Goal: Task Accomplishment & Management: Manage account settings

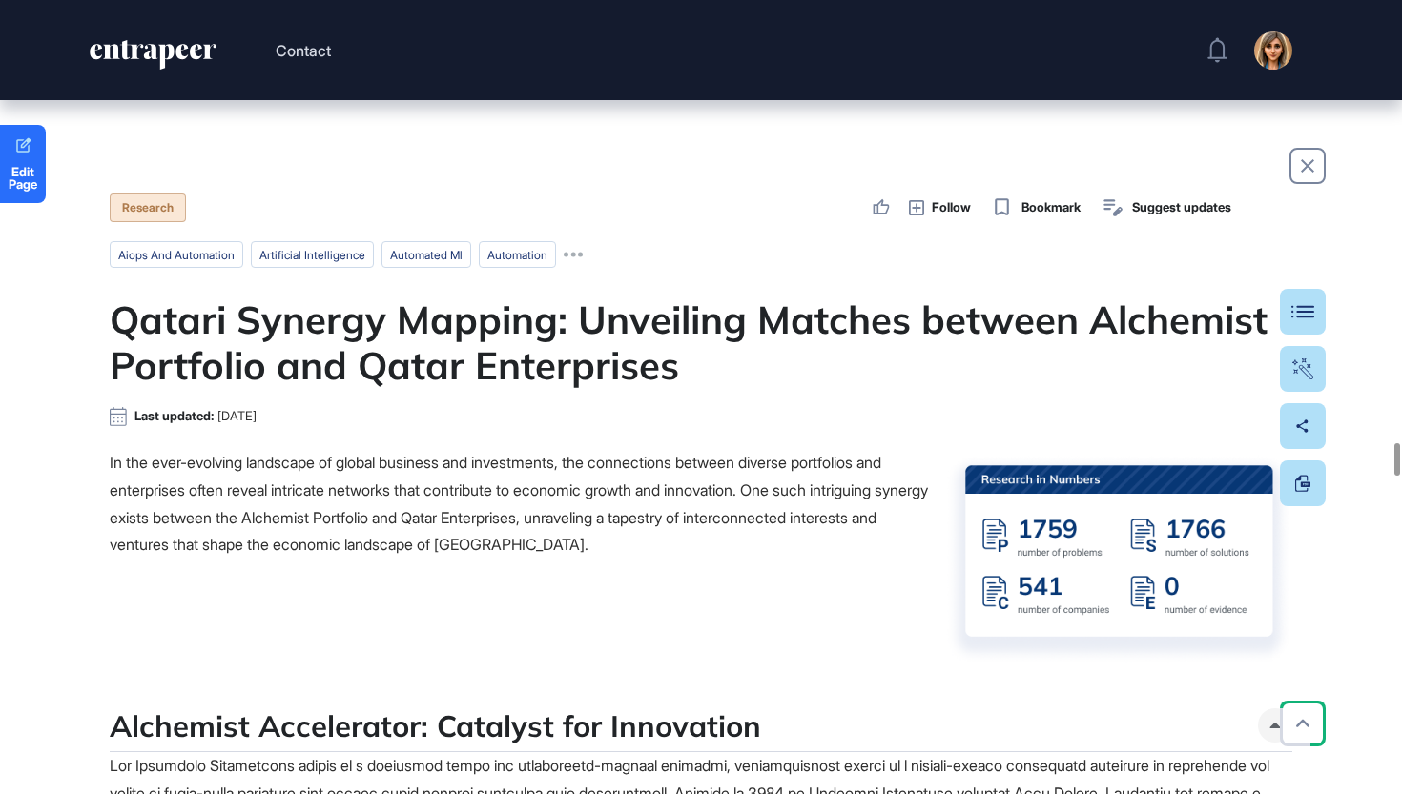
scroll to position [10752, 0]
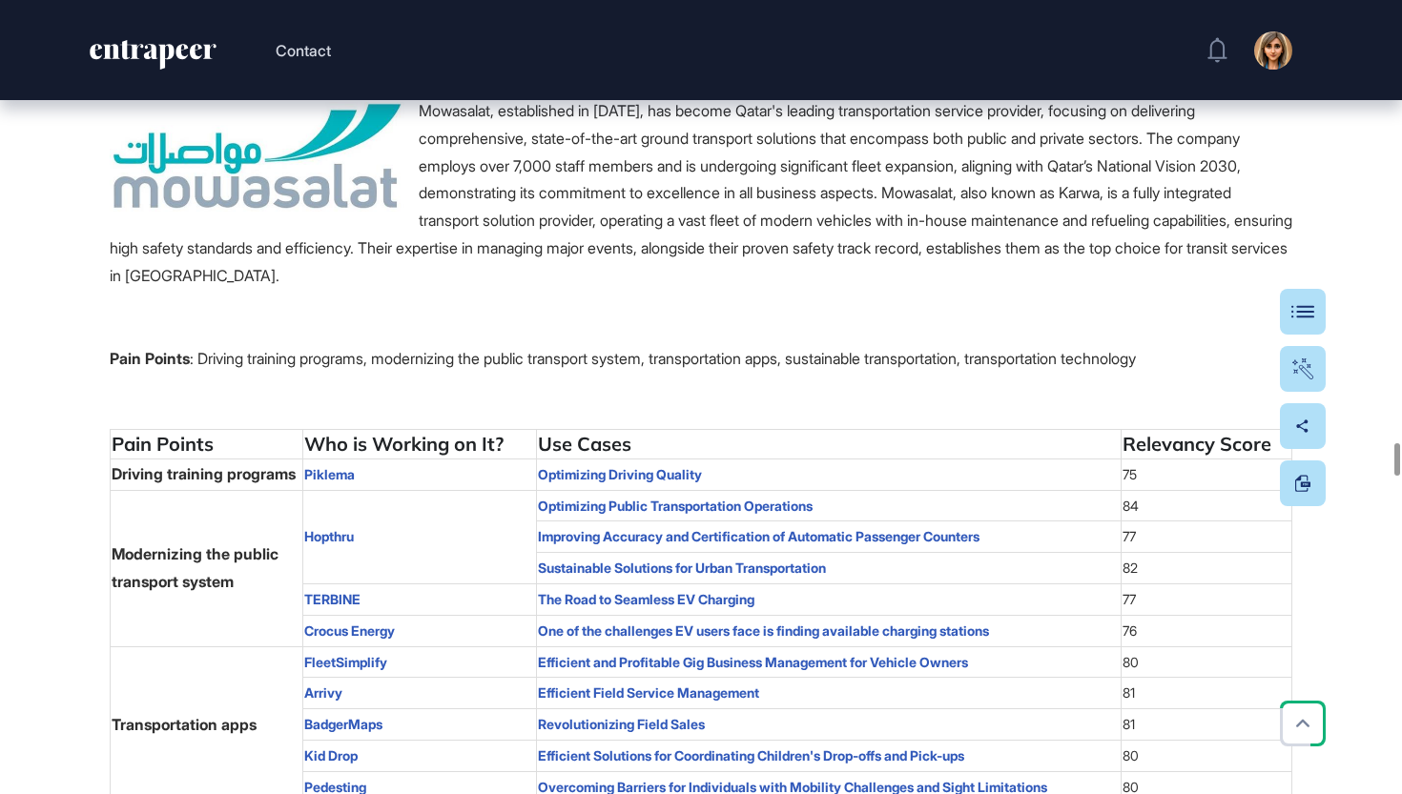
click at [134, 50] on icon "entrapeer-logo" at bounding box center [168, 49] width 96 height 19
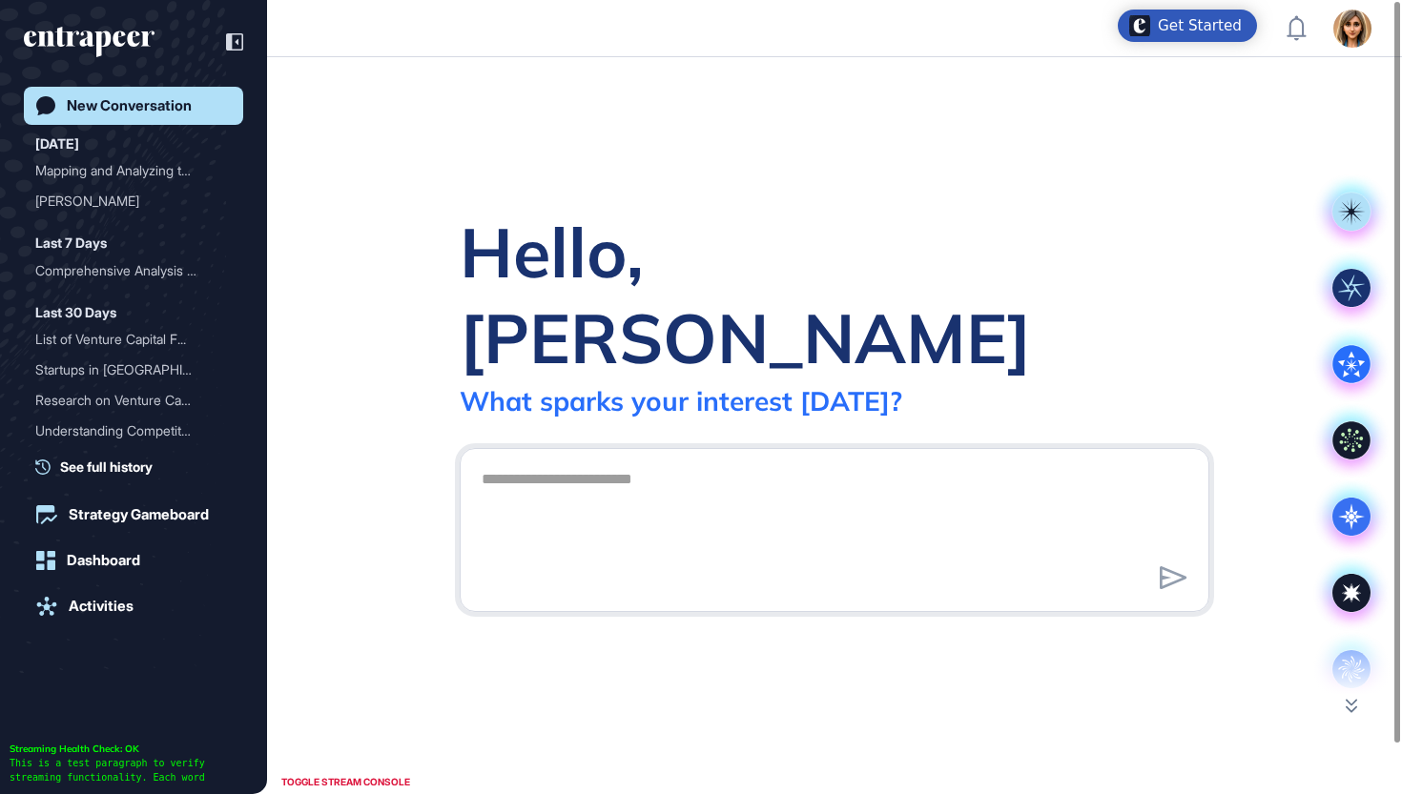
click at [115, 44] on icon "entrapeer-logo" at bounding box center [82, 39] width 116 height 16
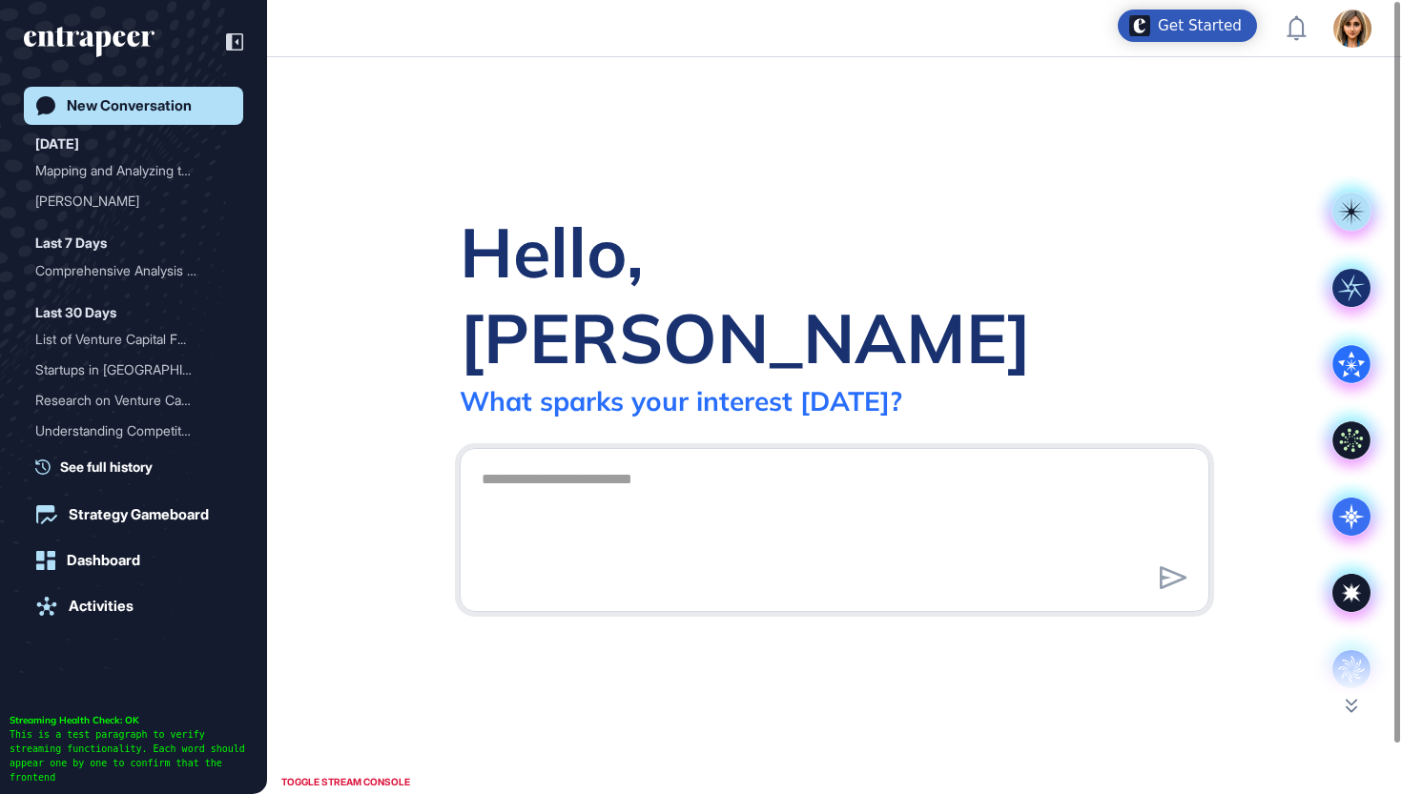
click at [115, 44] on icon "entrapeer-logo" at bounding box center [82, 39] width 116 height 16
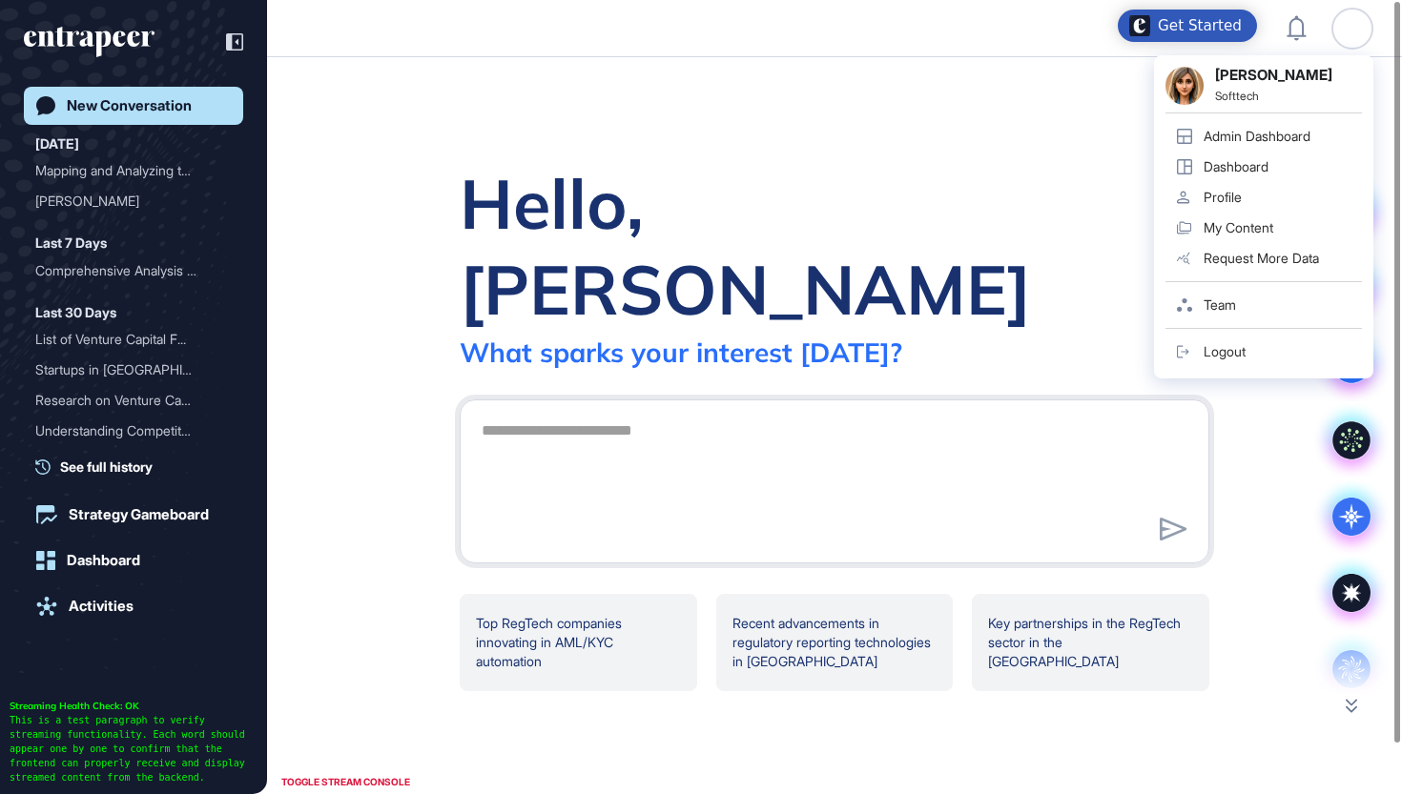
click at [1275, 131] on div "Admin Dashboard" at bounding box center [1256, 136] width 107 height 15
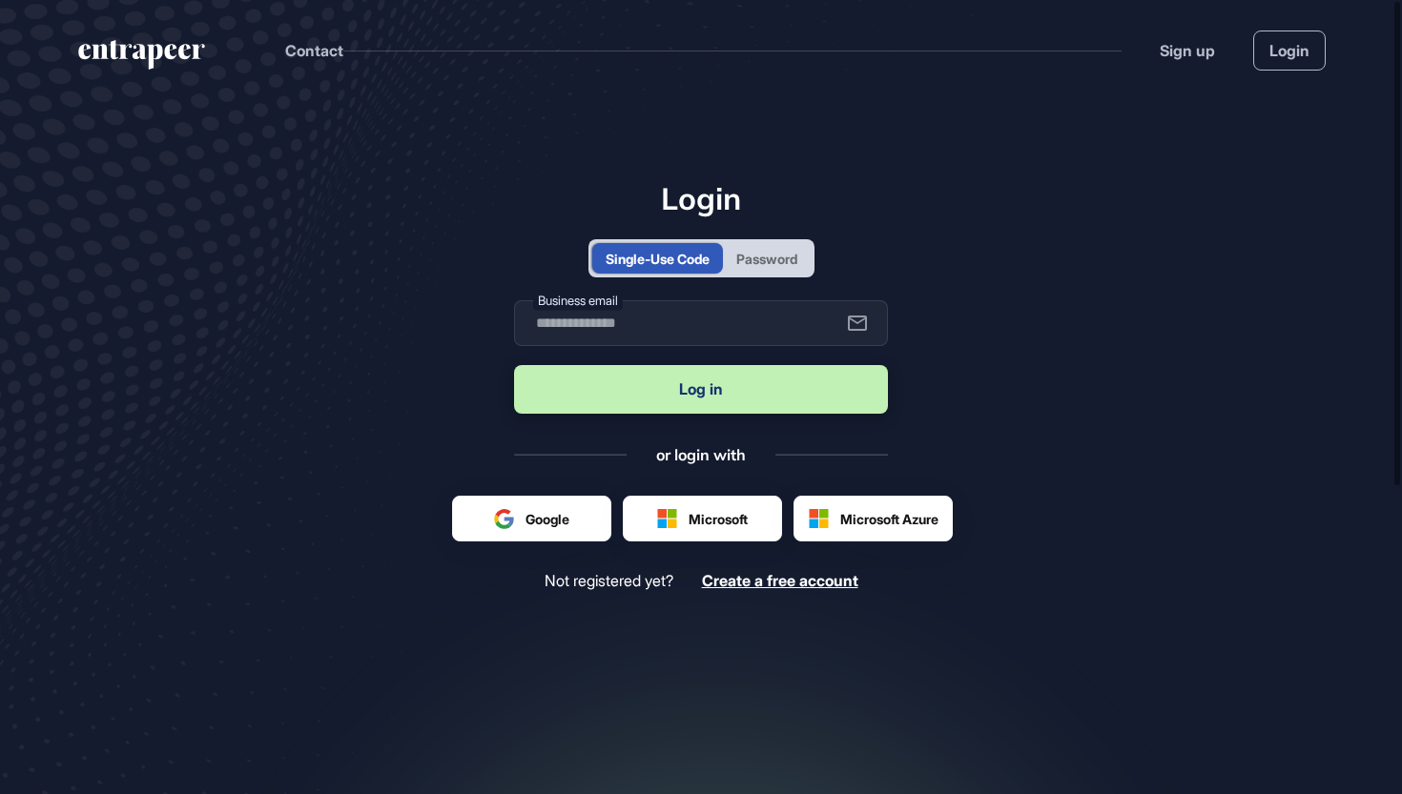
scroll to position [1, 1]
click at [758, 272] on div "Password" at bounding box center [767, 258] width 88 height 31
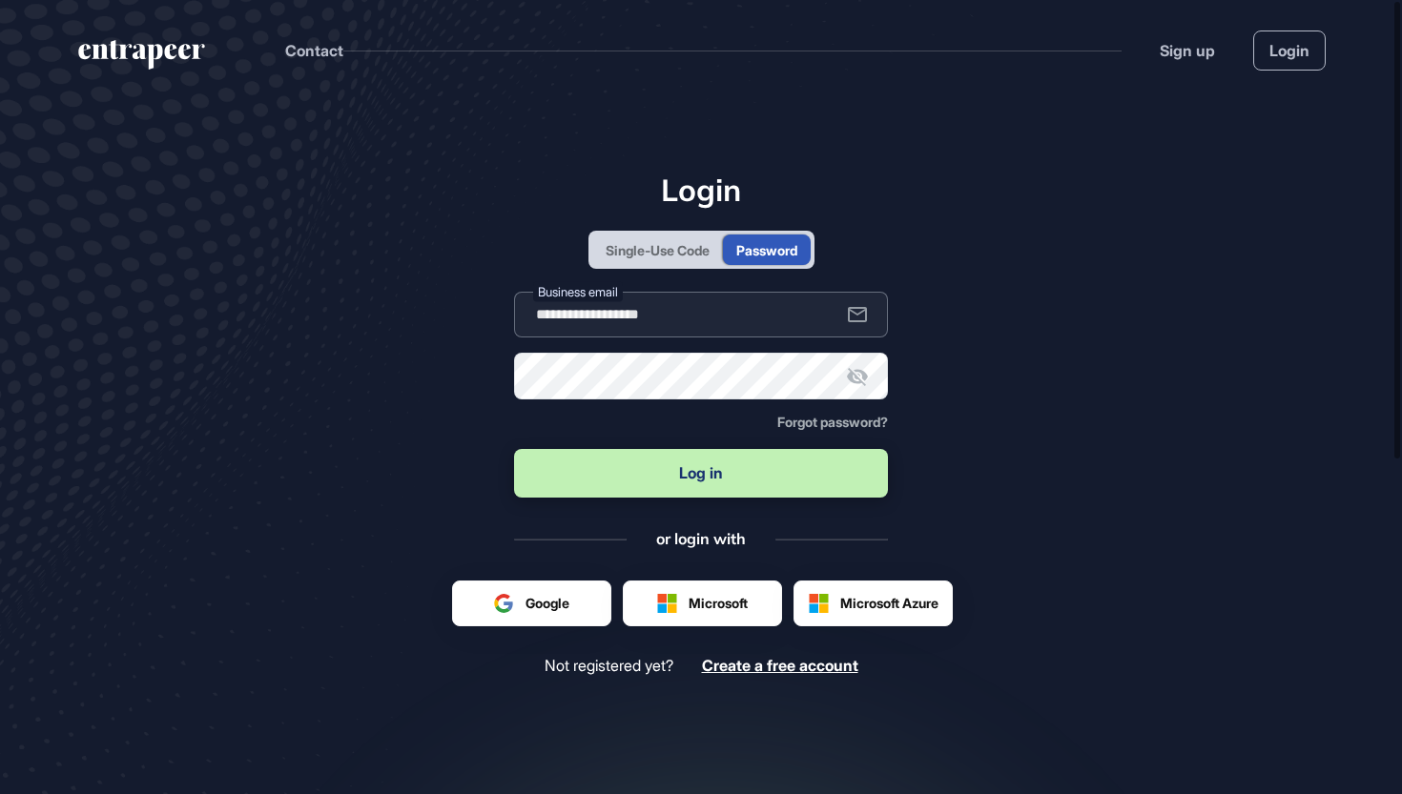
type input "**********"
click at [715, 468] on button "Log in" at bounding box center [701, 473] width 374 height 49
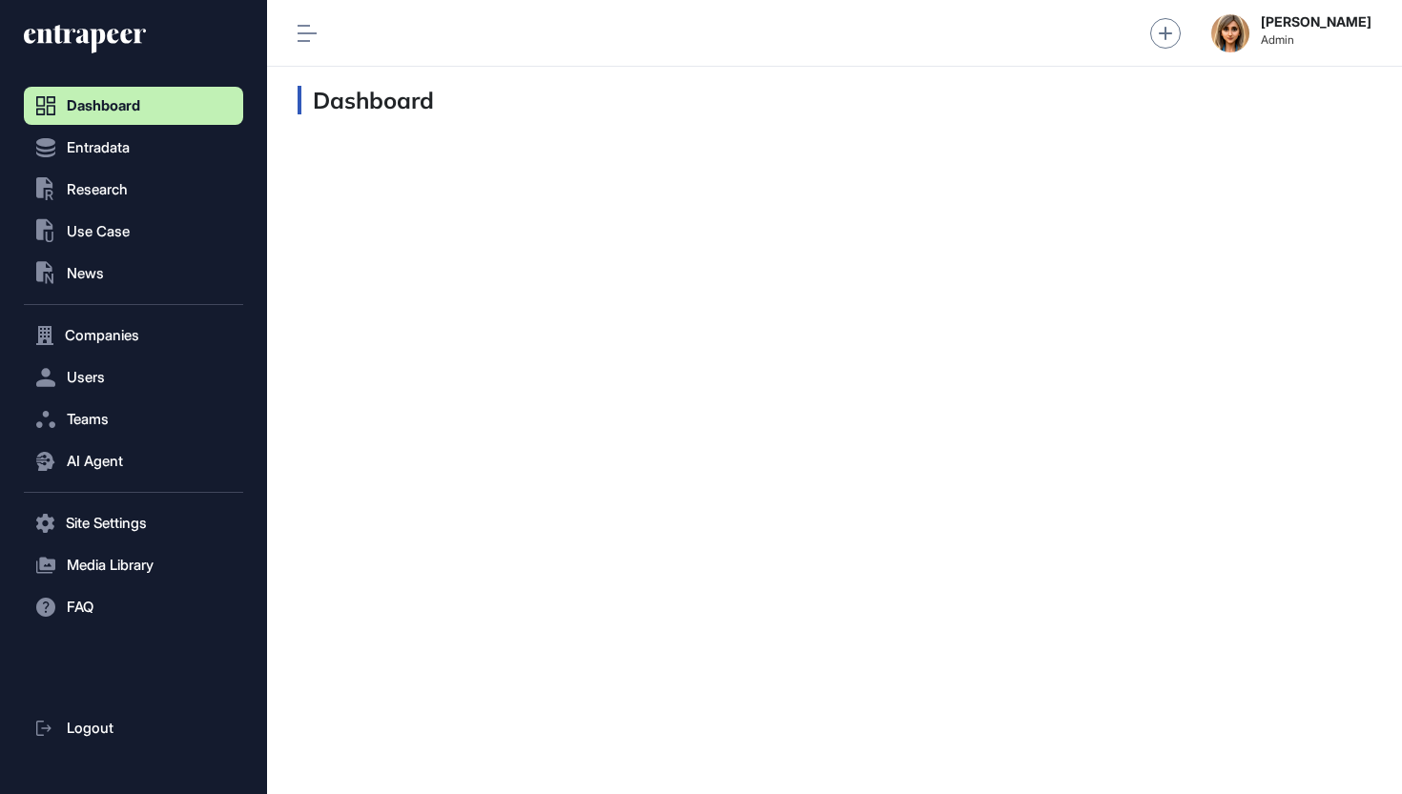
scroll to position [1, 1]
click at [137, 175] on button ".st0{fill:currentColor} Research" at bounding box center [133, 190] width 219 height 38
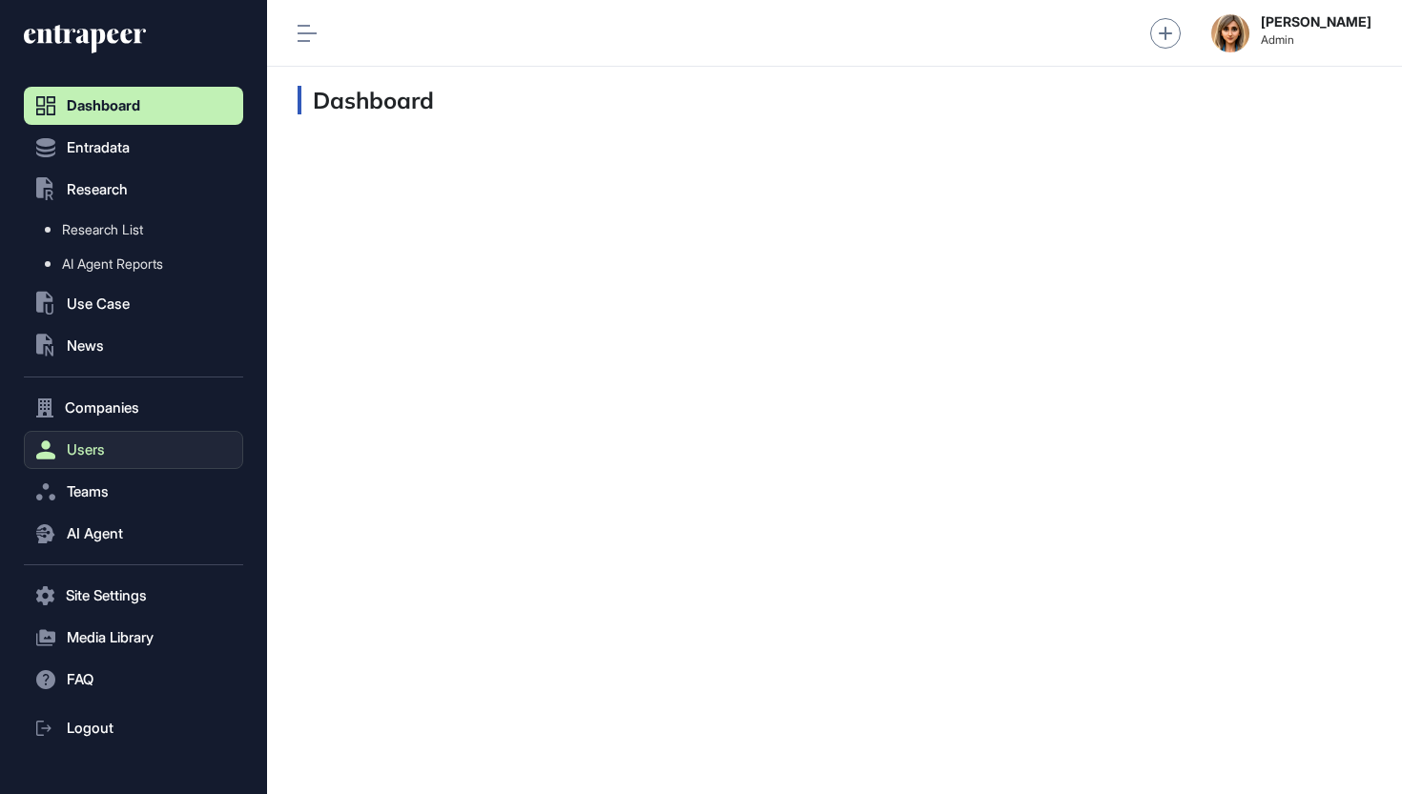
click at [89, 449] on span "Users" at bounding box center [86, 449] width 38 height 15
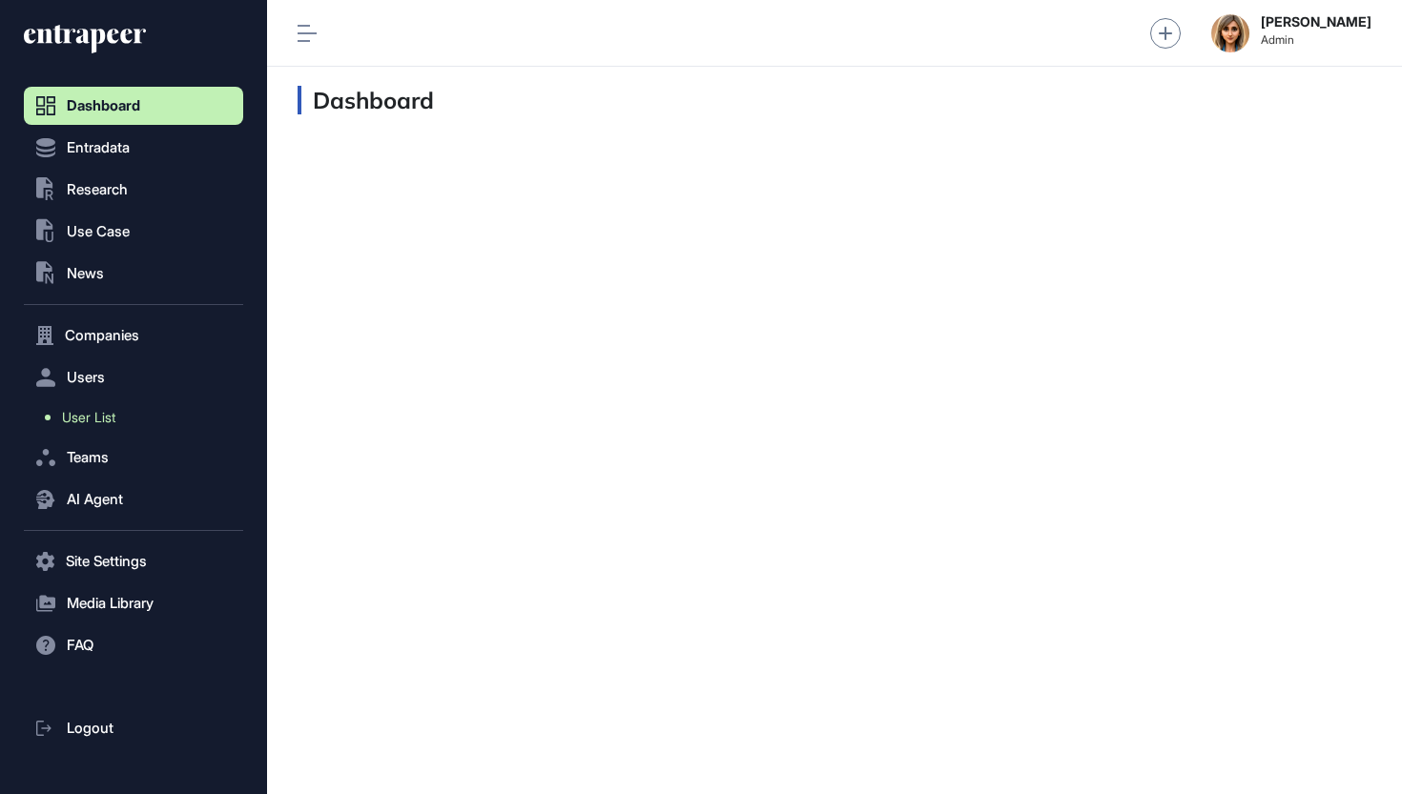
click at [101, 415] on span "User List" at bounding box center [88, 417] width 53 height 15
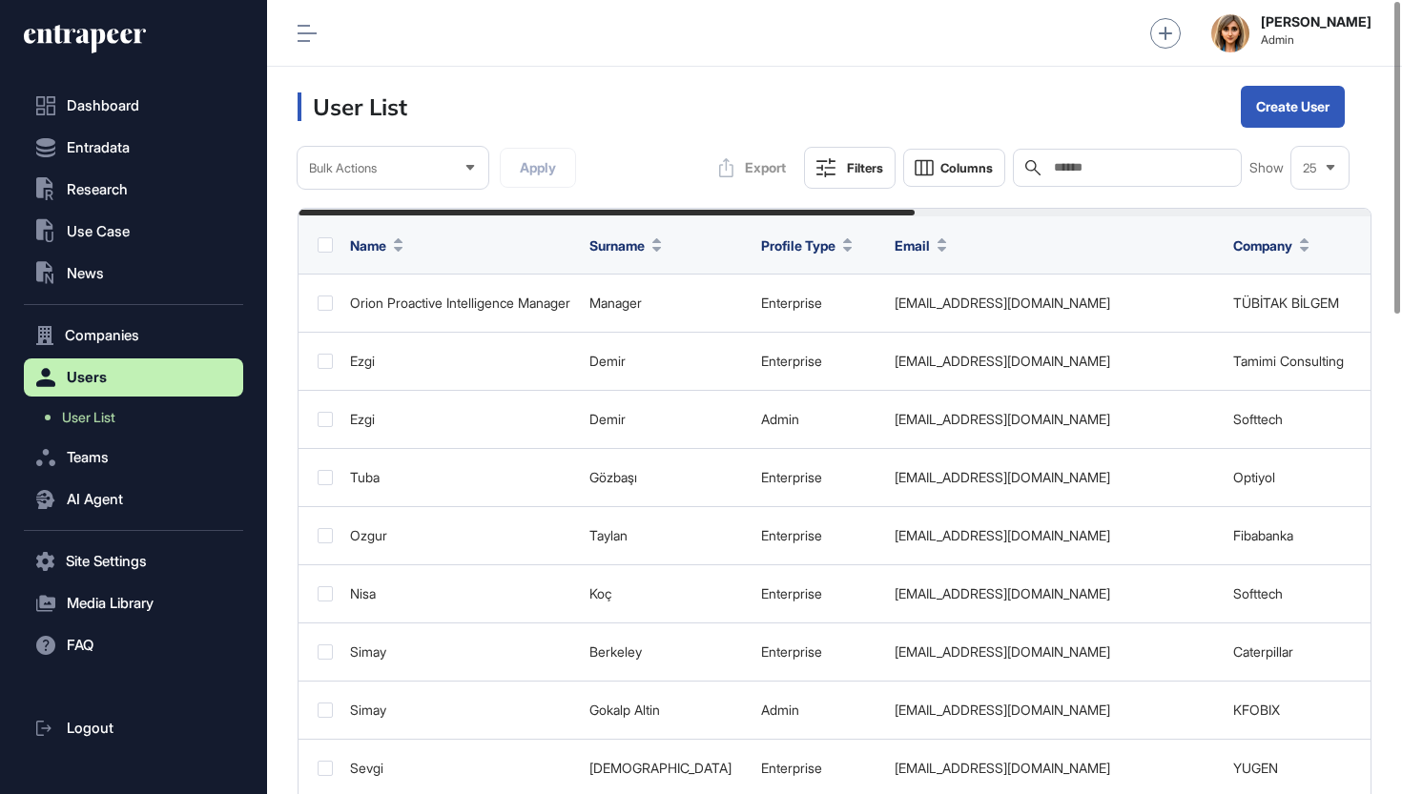
click at [1118, 174] on input "text" at bounding box center [1140, 167] width 177 height 15
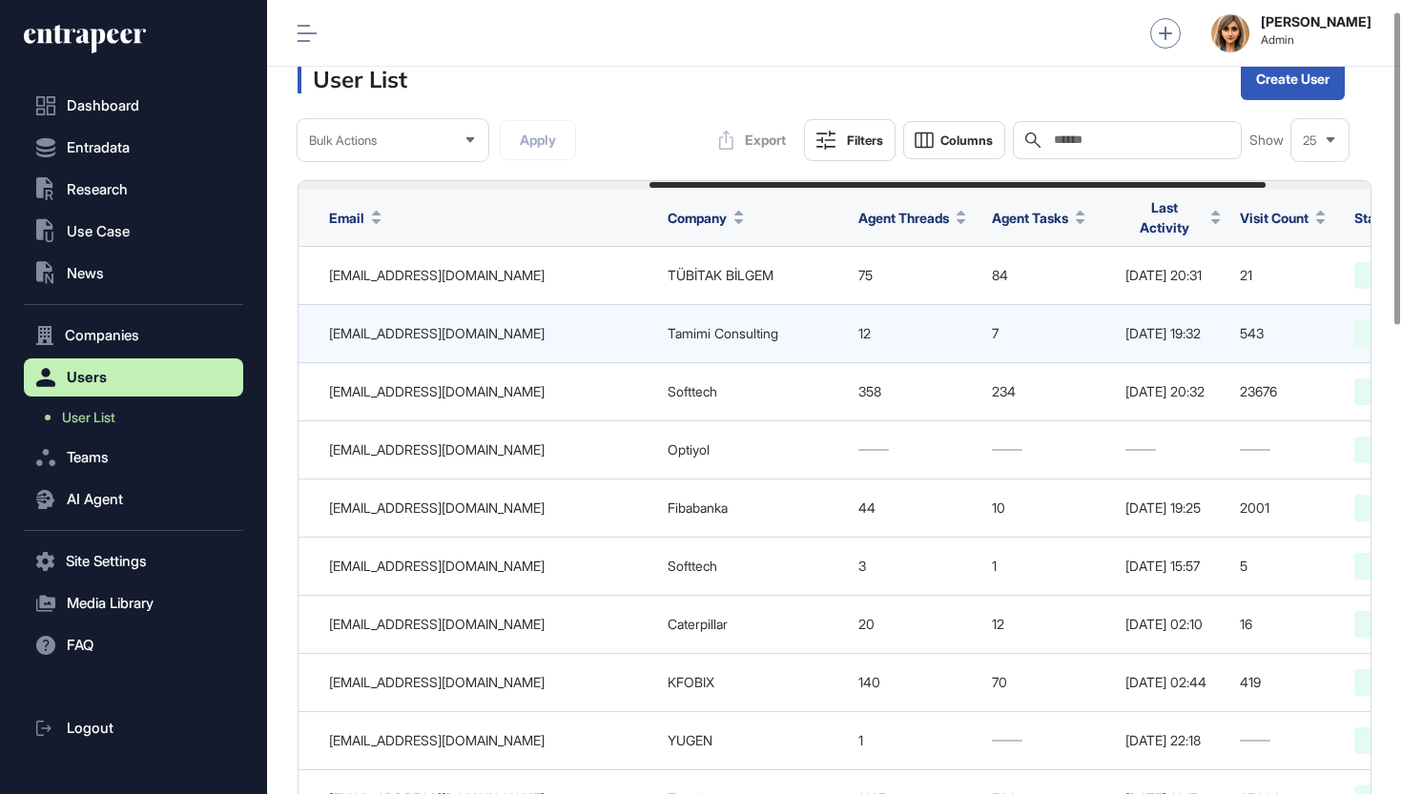
scroll to position [0, 725]
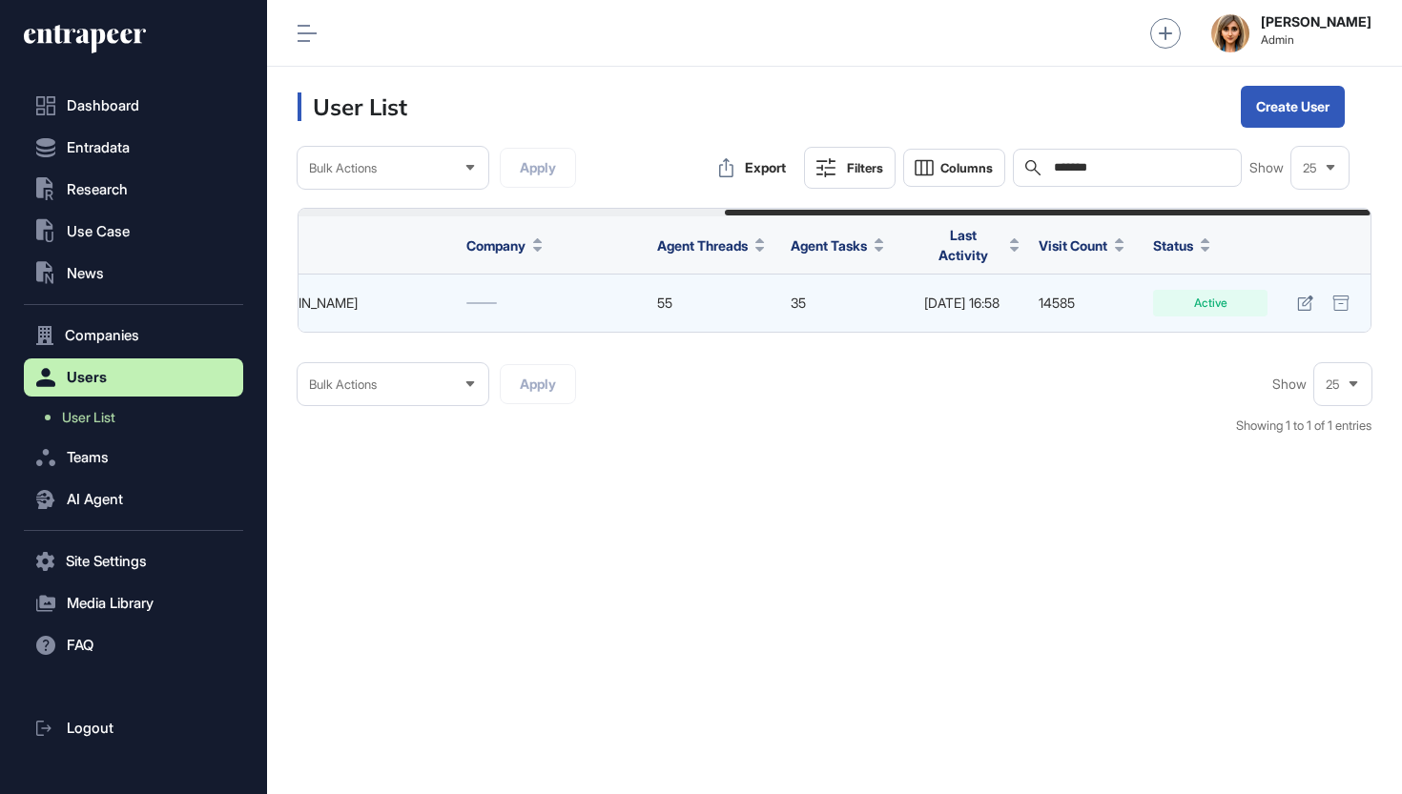
scroll to position [0, 707]
type input "*******"
click at [1307, 296] on icon at bounding box center [1305, 303] width 16 height 15
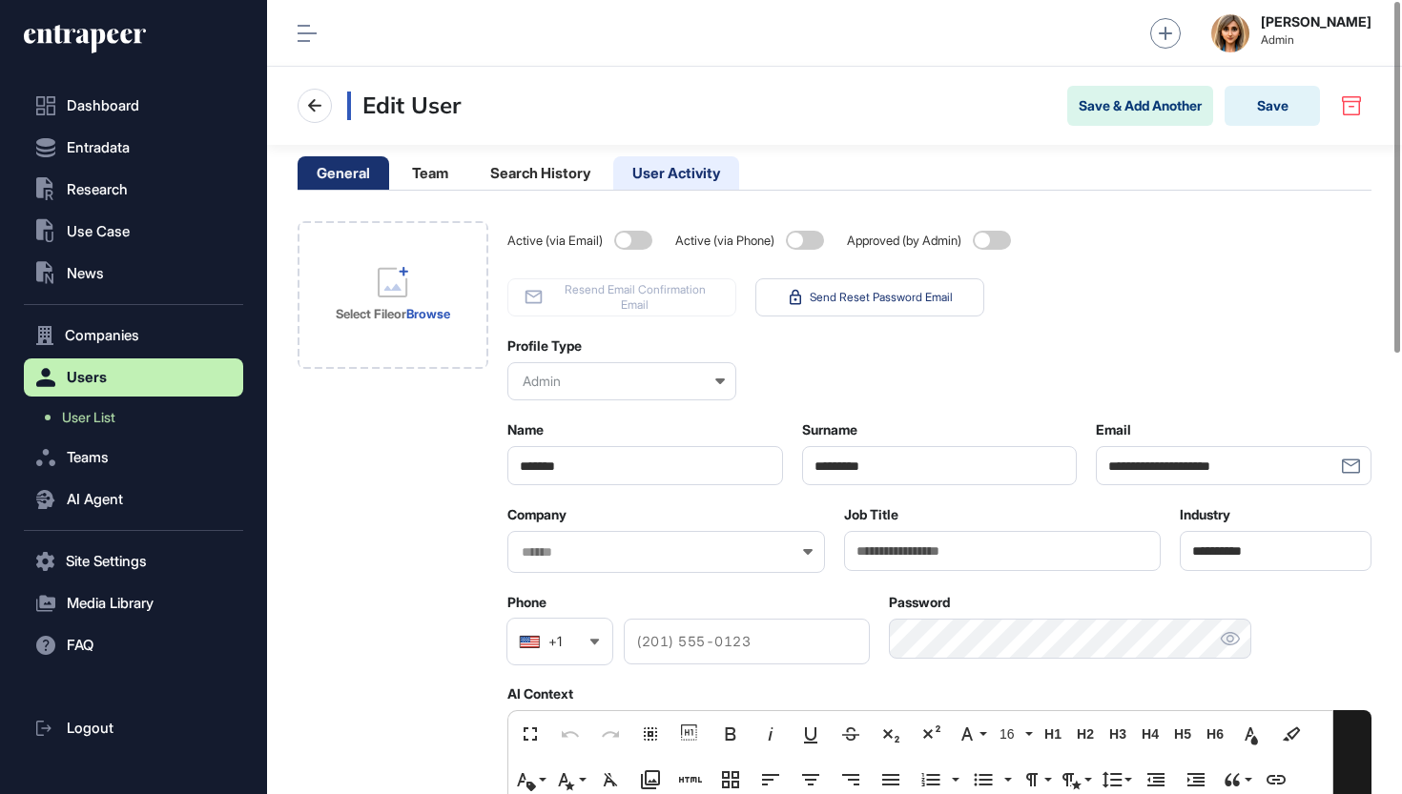
click at [692, 178] on li "User Activity" at bounding box center [676, 172] width 126 height 33
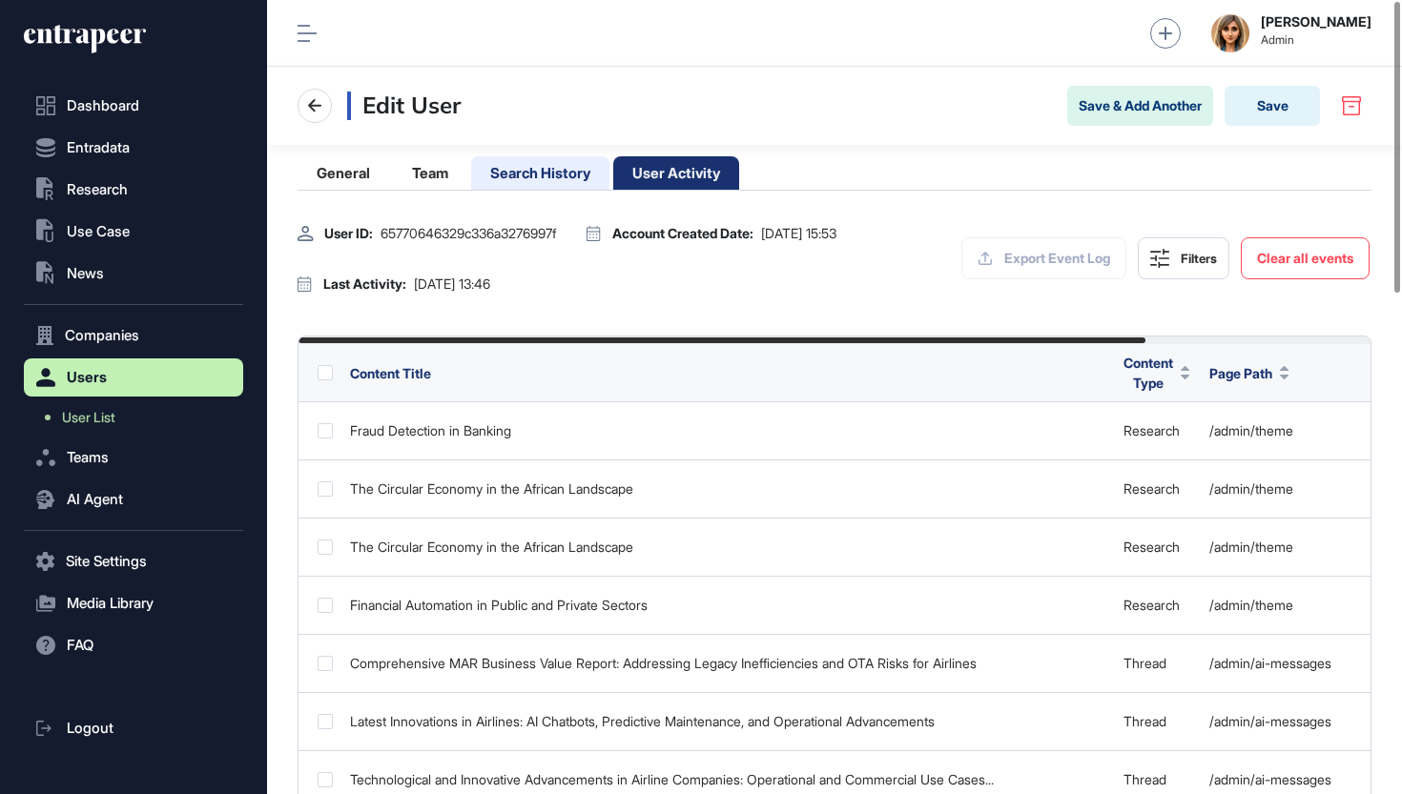
click at [516, 177] on li "Search History" at bounding box center [540, 172] width 138 height 33
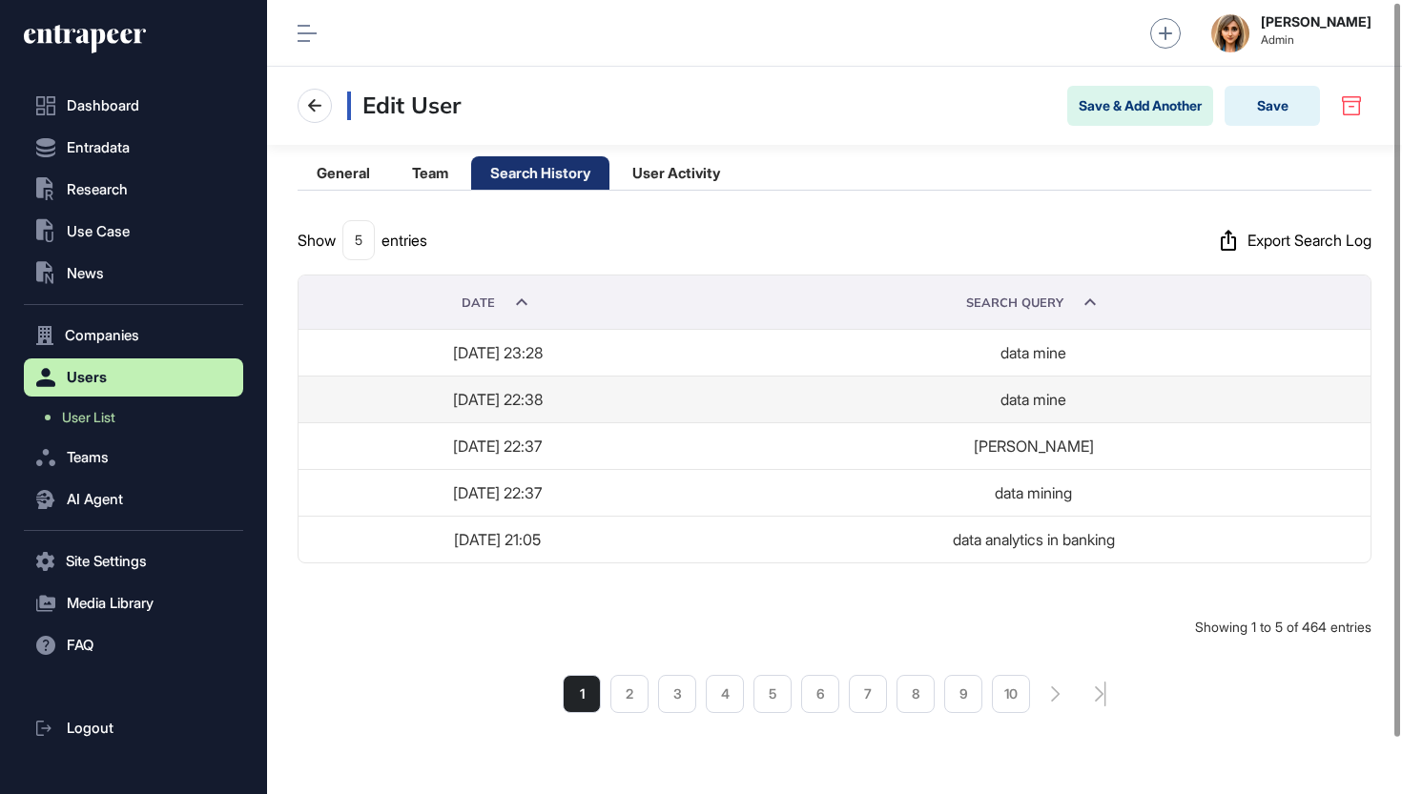
scroll to position [2, 0]
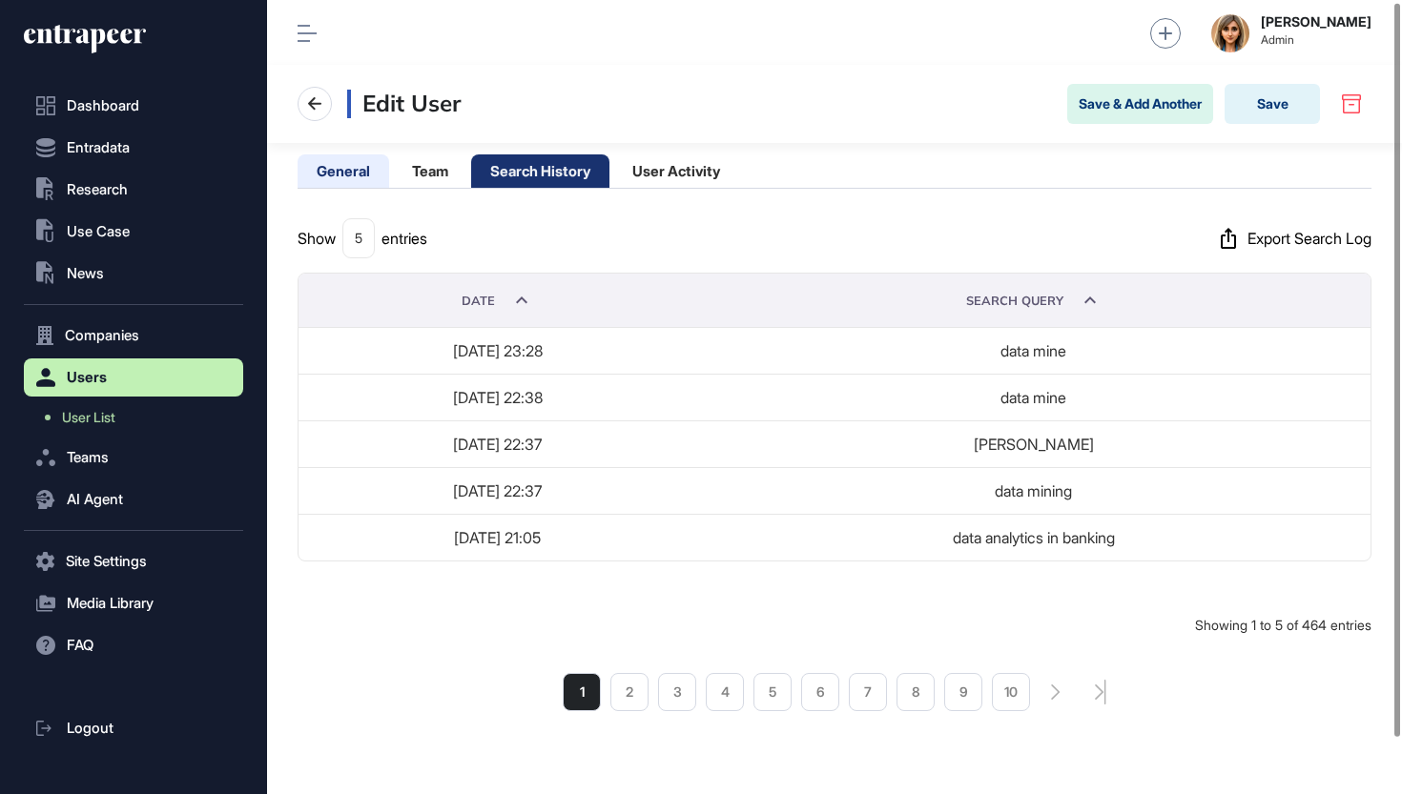
click at [354, 174] on li "General" at bounding box center [344, 170] width 92 height 33
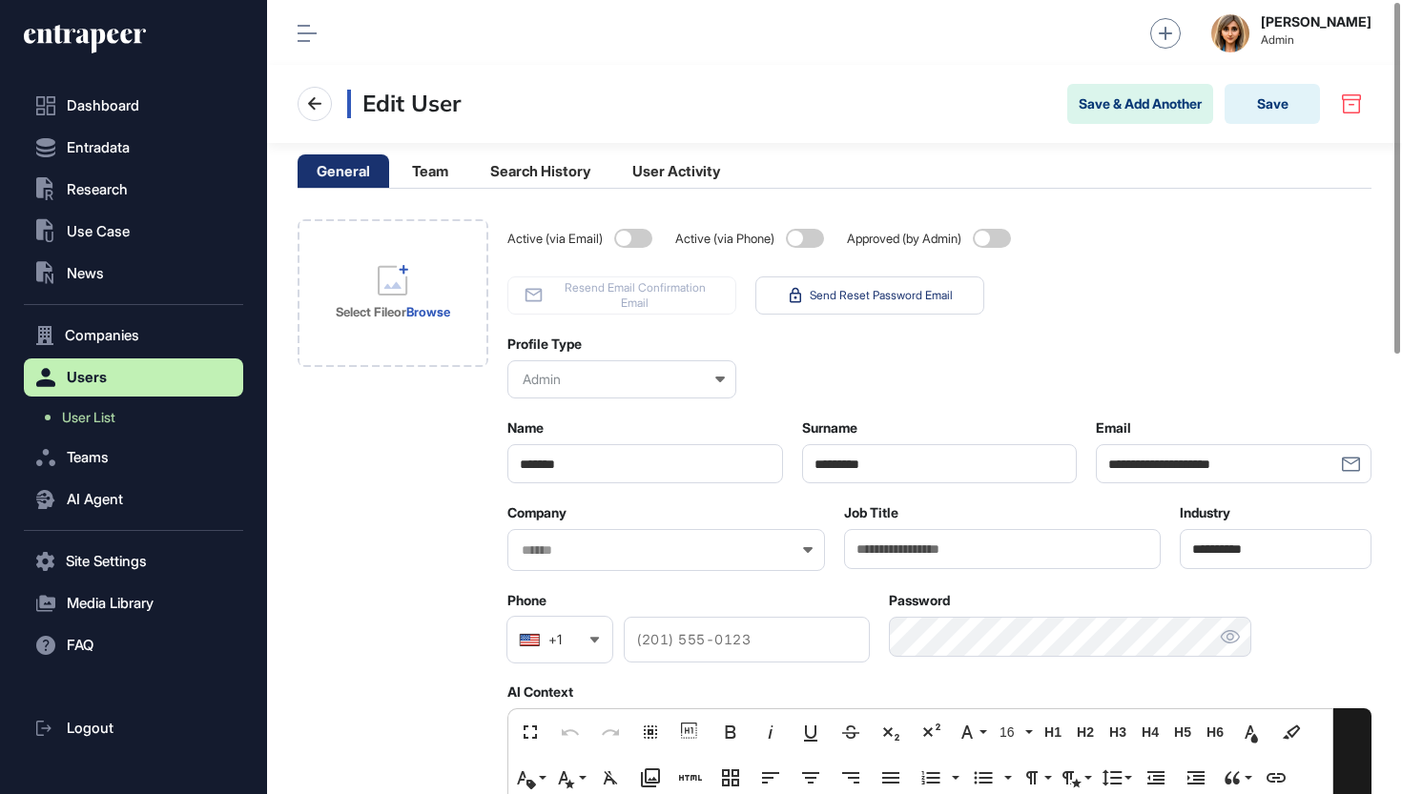
click at [633, 244] on span at bounding box center [633, 238] width 38 height 19
click at [1000, 238] on span at bounding box center [992, 238] width 38 height 19
click at [1290, 107] on button "Save" at bounding box center [1271, 104] width 95 height 40
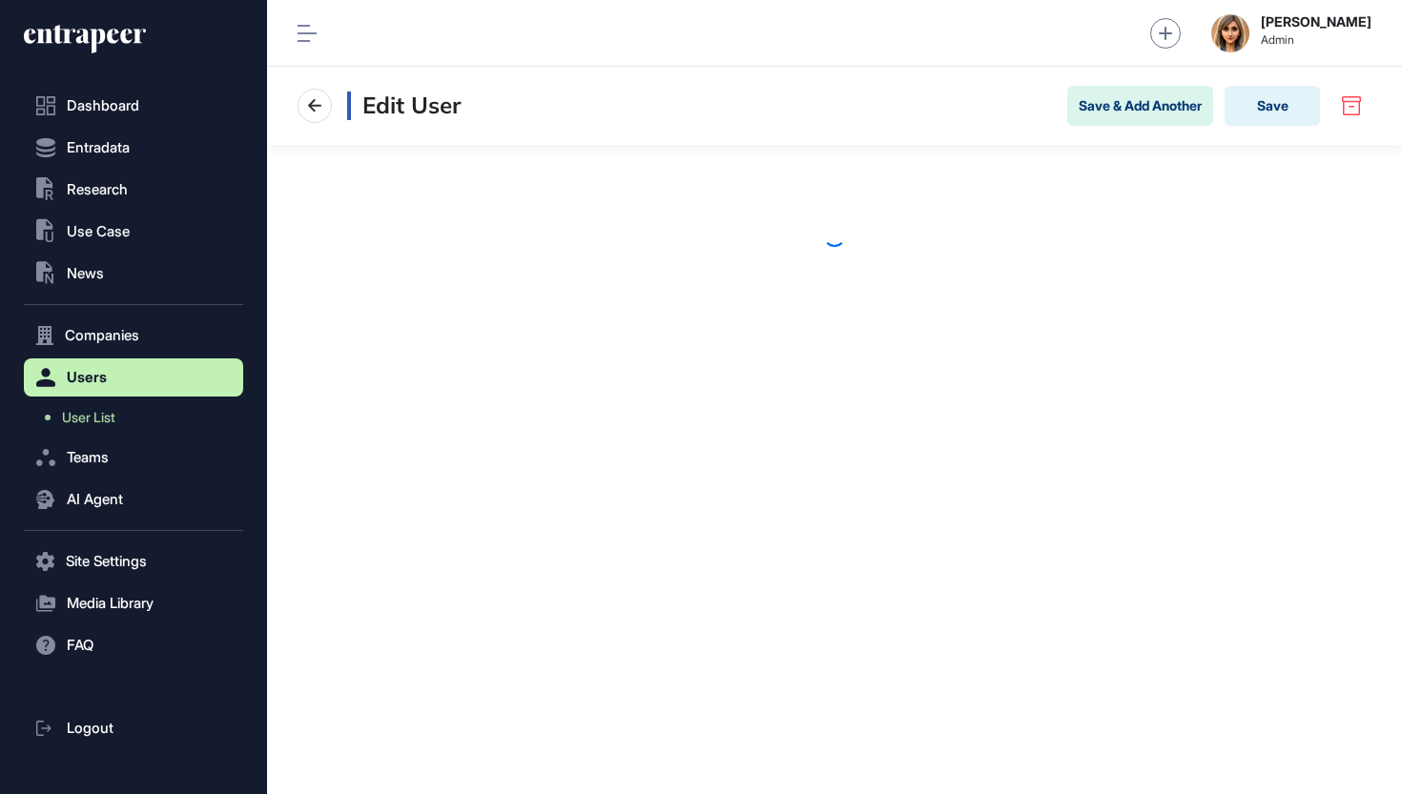
scroll to position [1, 1]
